Goal: Information Seeking & Learning: Learn about a topic

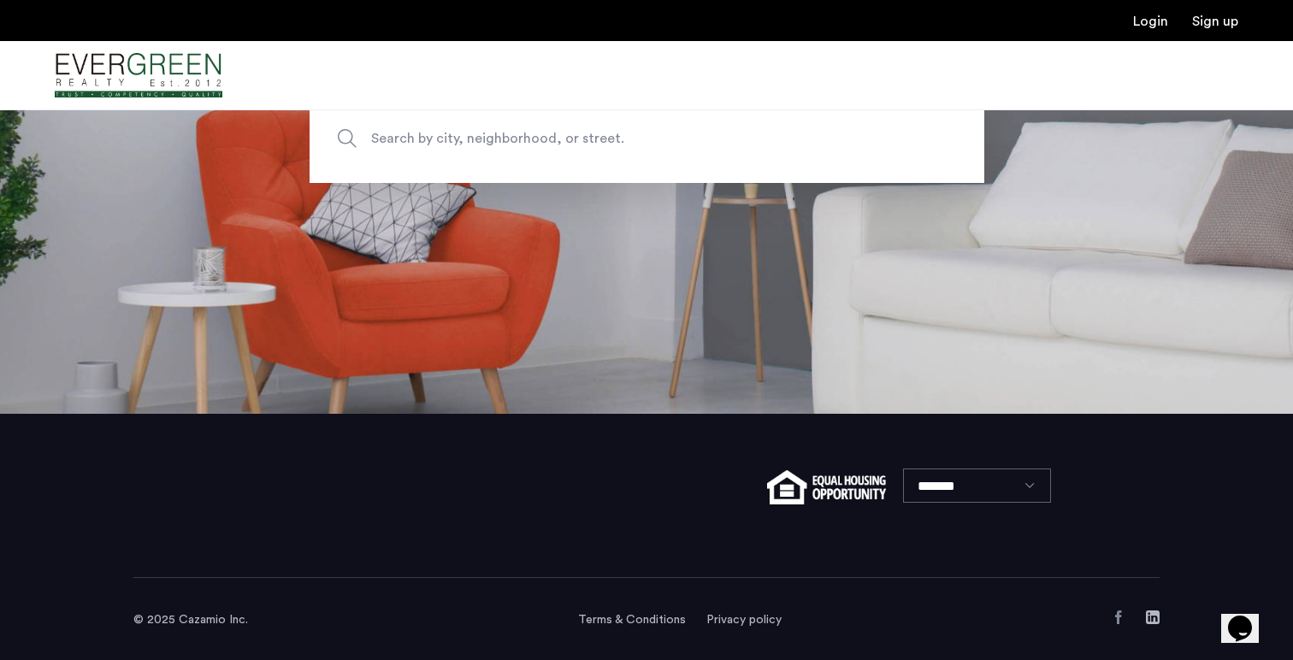
scroll to position [249, 0]
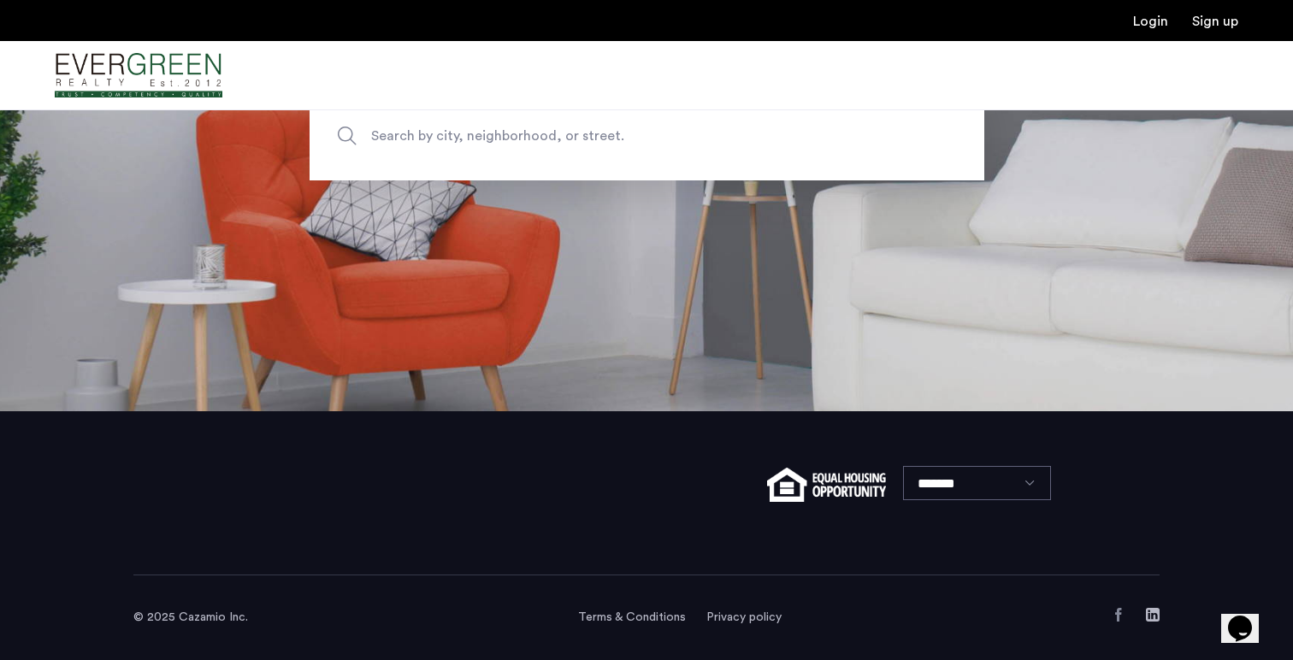
click at [805, 140] on span "Search by city, neighborhood, or street." at bounding box center [607, 136] width 472 height 23
click at [805, 140] on input "Search by city, neighborhood, or street." at bounding box center [647, 136] width 675 height 89
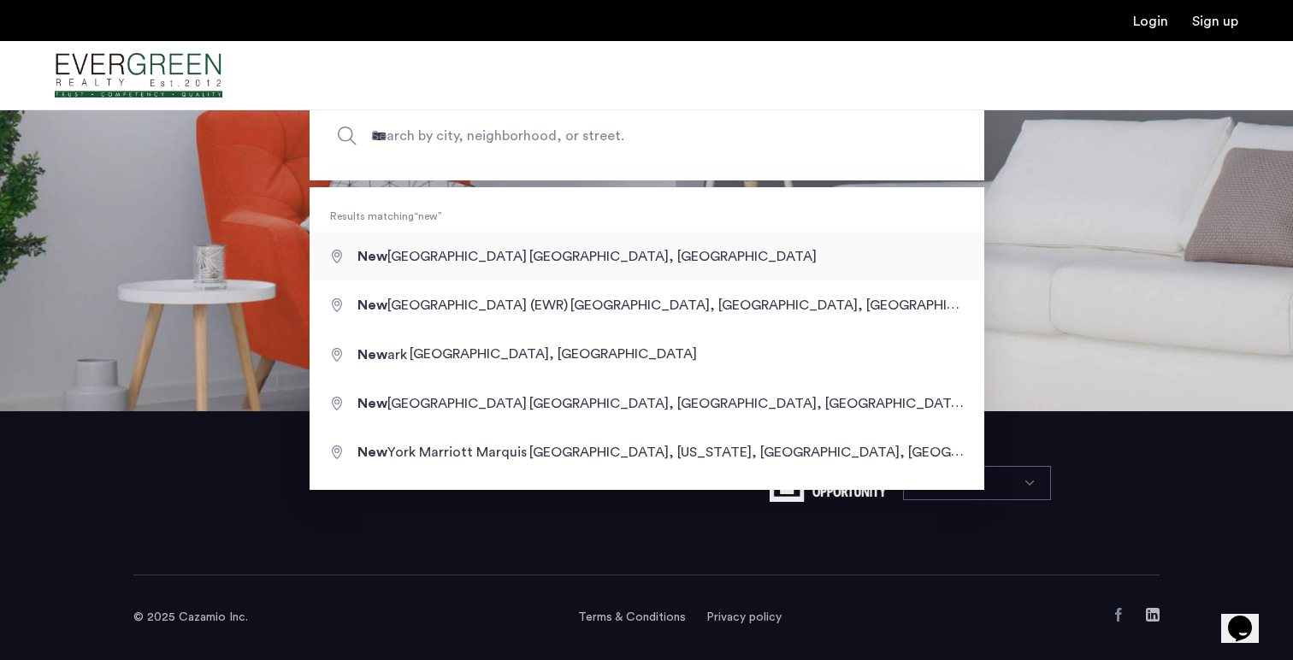
type input "**********"
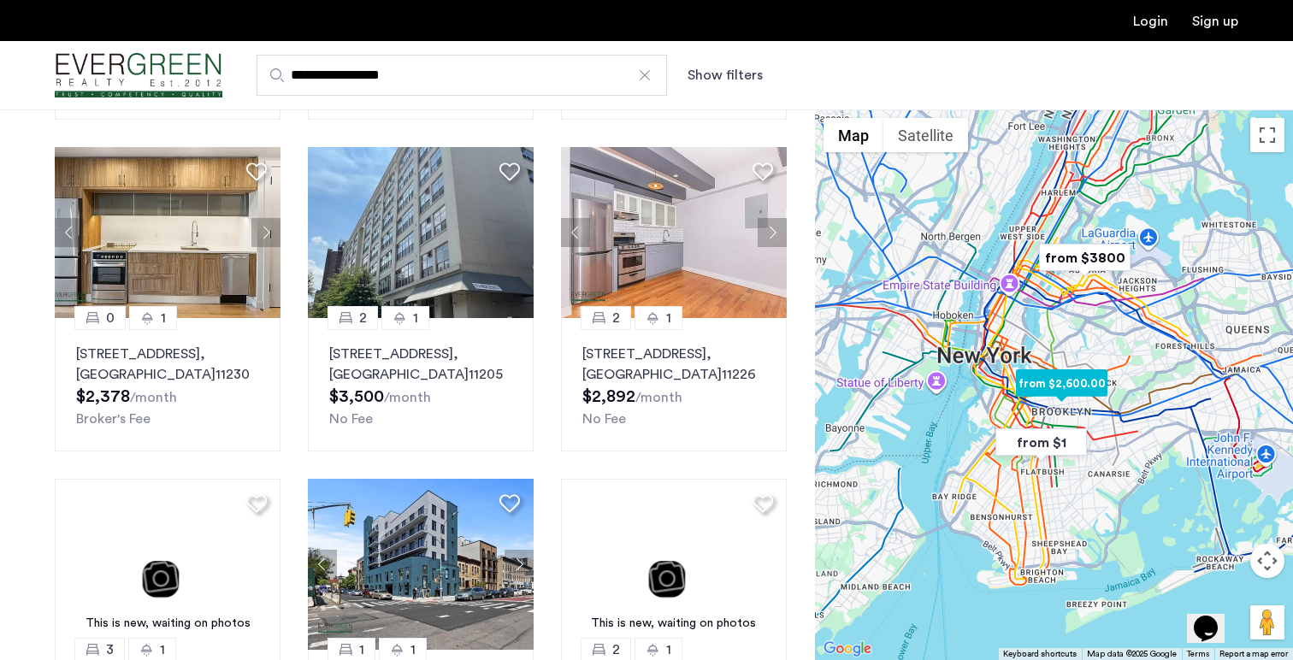
scroll to position [807, 0]
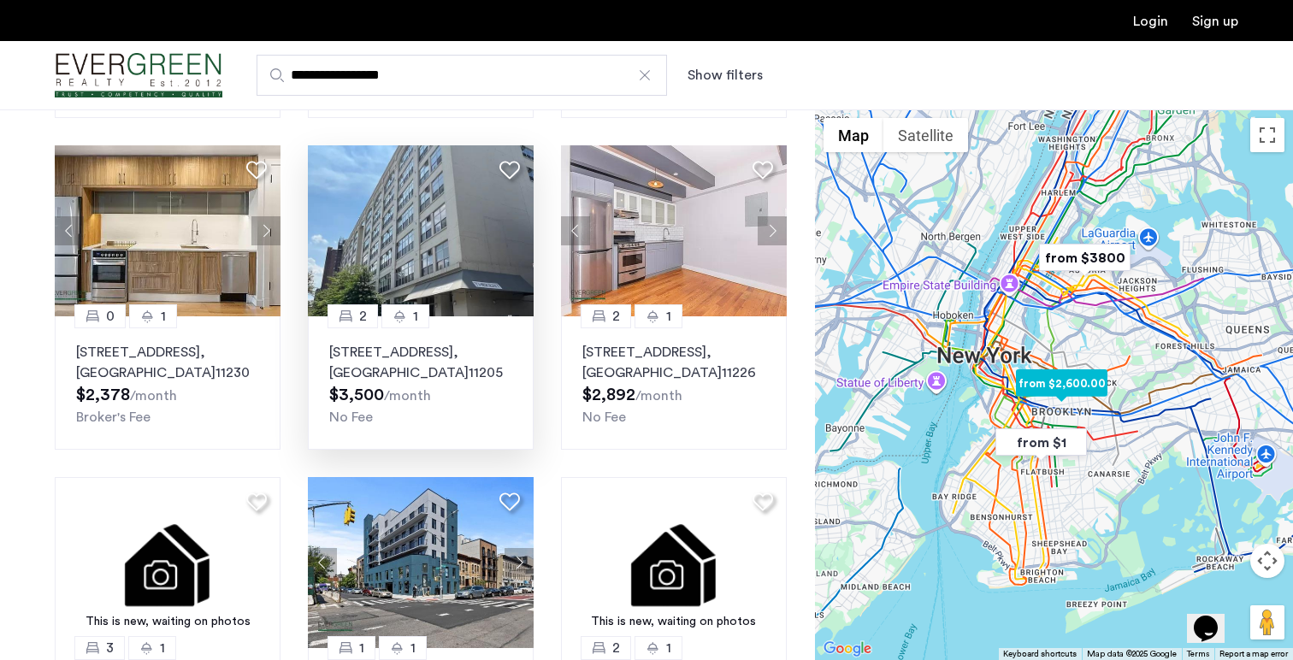
click at [420, 376] on p "978 Kent Avenue, Brooklyn, NY, 11205, Unit 5A, Brooklyn , NY 11205" at bounding box center [420, 362] width 183 height 41
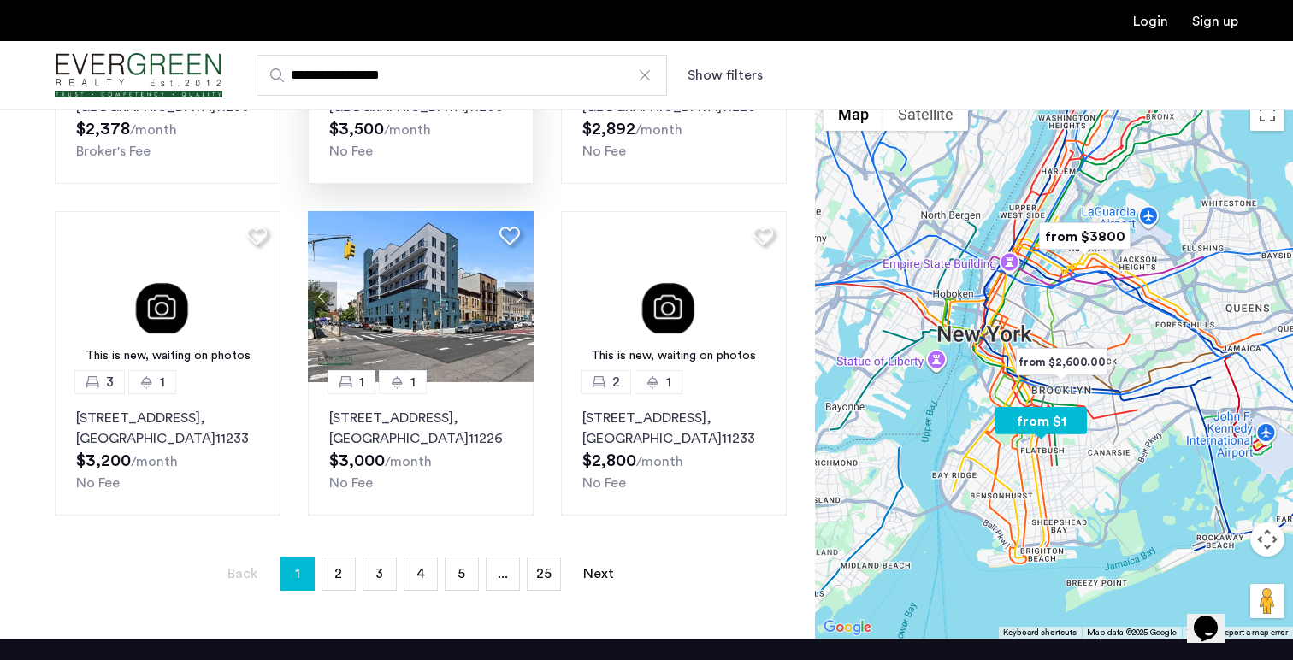
scroll to position [1077, 0]
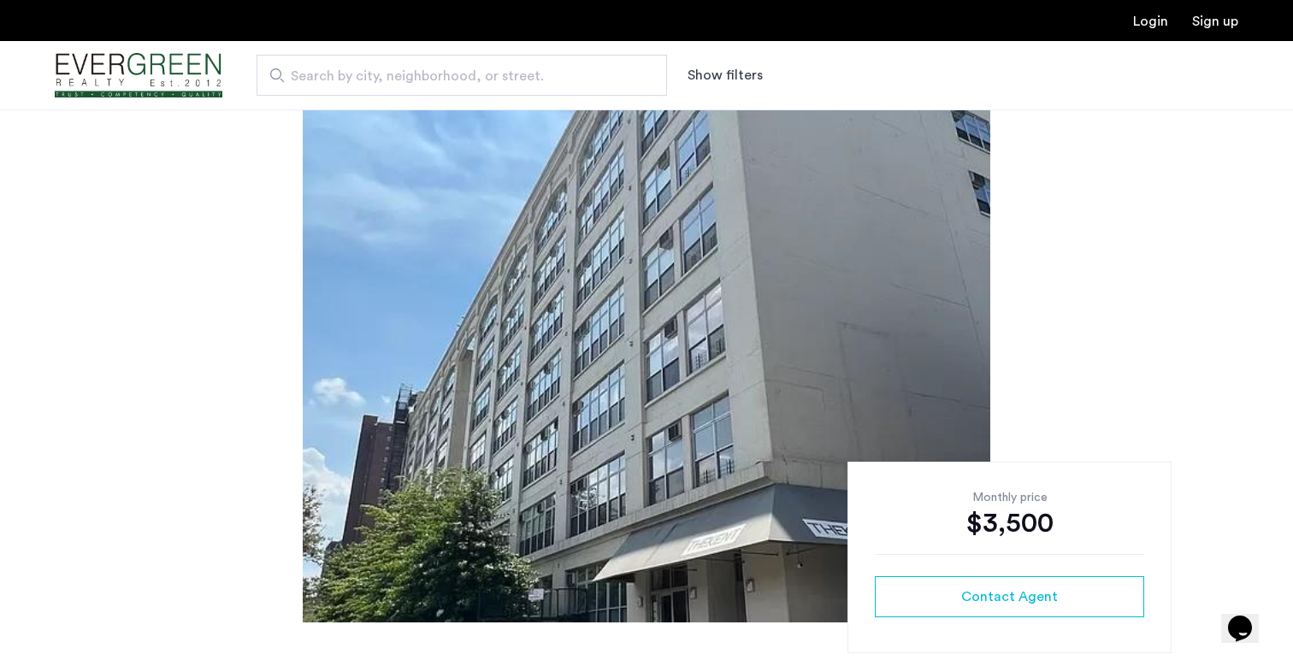
click at [571, 369] on img at bounding box center [647, 365] width 688 height 513
